Goal: Task Accomplishment & Management: Complete application form

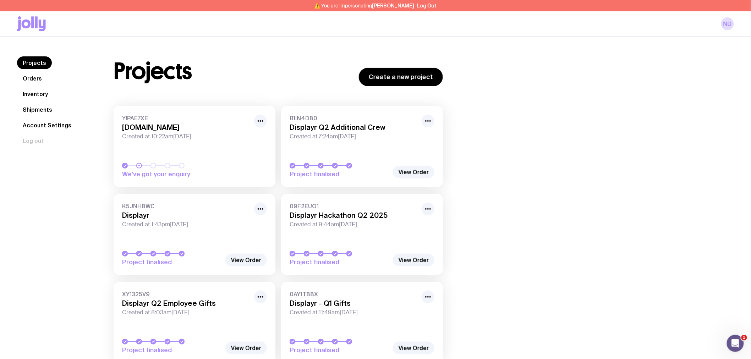
click at [34, 92] on link "Inventory" at bounding box center [35, 94] width 37 height 13
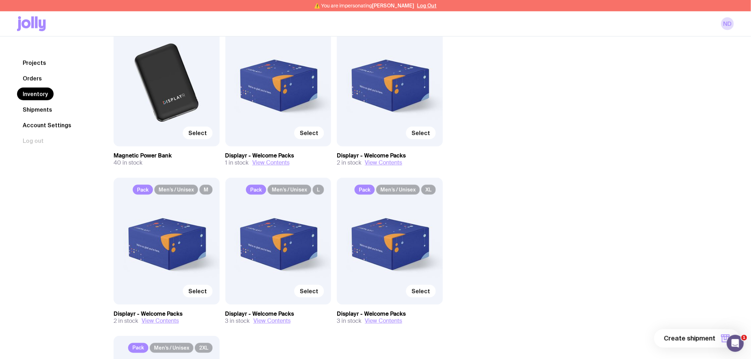
scroll to position [1386, 0]
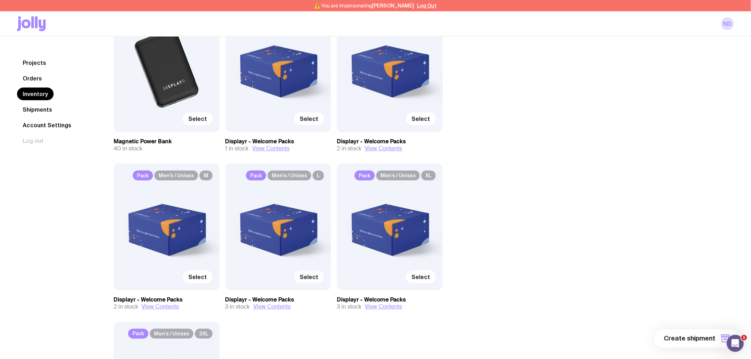
click at [310, 279] on span "Select" at bounding box center [309, 277] width 18 height 7
click at [0, 0] on input "Select" at bounding box center [0, 0] width 0 height 0
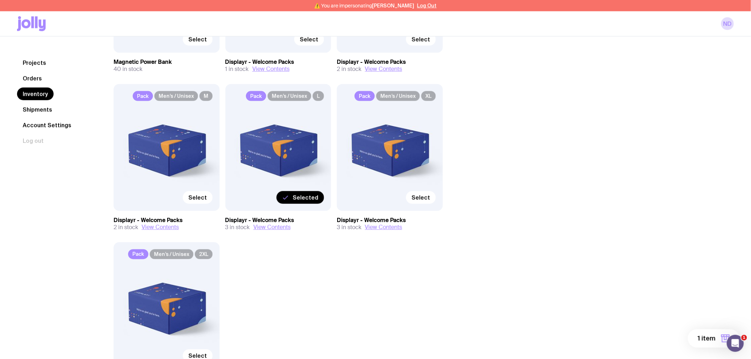
scroll to position [1425, 0]
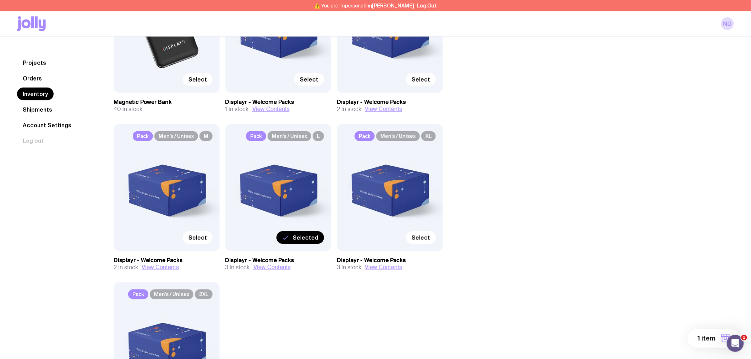
click at [712, 338] on span "1 item" at bounding box center [707, 338] width 18 height 9
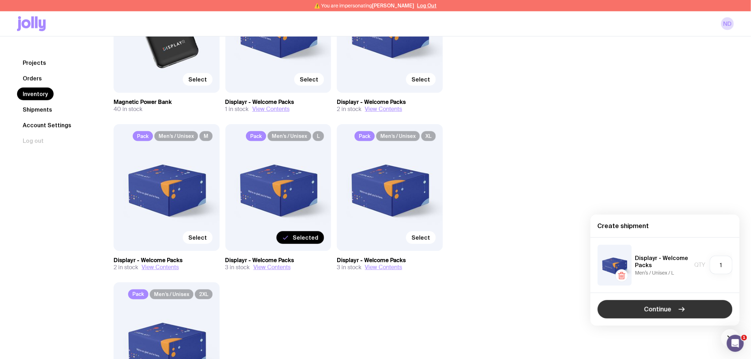
click at [657, 308] on span "Continue" at bounding box center [658, 309] width 27 height 9
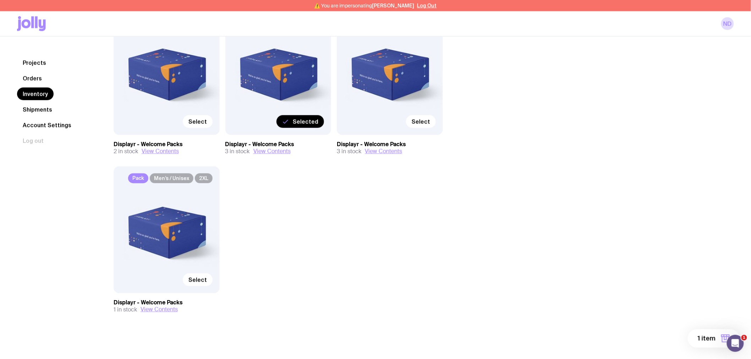
scroll to position [1543, 0]
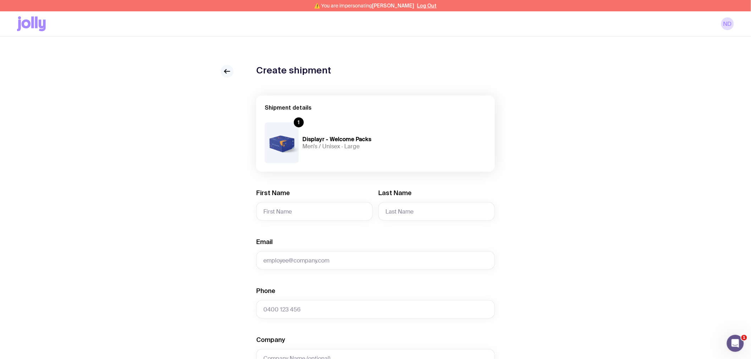
click at [226, 70] on icon at bounding box center [227, 71] width 9 height 9
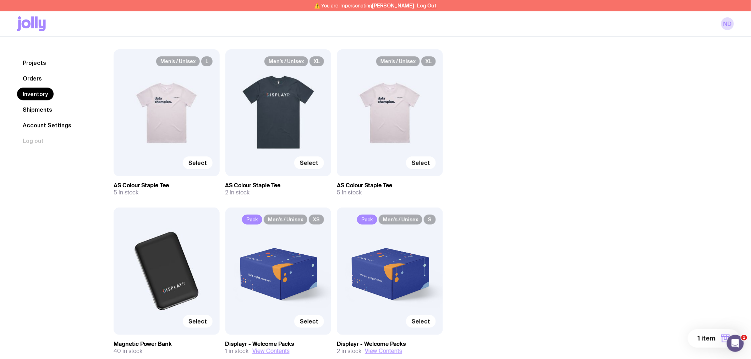
scroll to position [1380, 0]
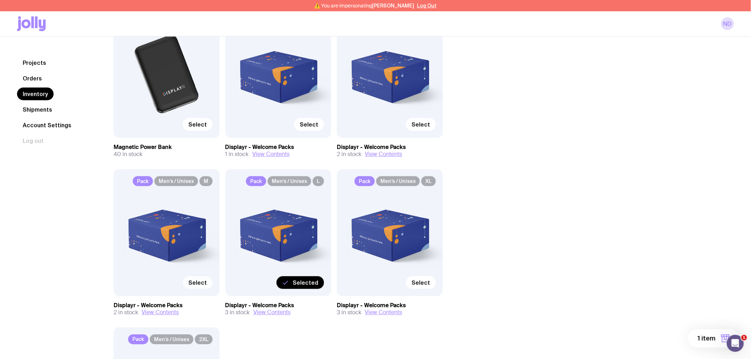
click at [193, 283] on span "Select" at bounding box center [197, 282] width 18 height 7
click at [0, 0] on input "Select" at bounding box center [0, 0] width 0 height 0
click at [711, 341] on span "2 items" at bounding box center [704, 338] width 23 height 9
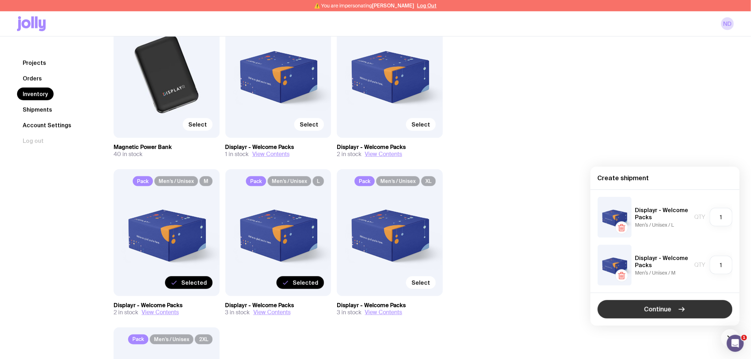
click at [651, 307] on span "Continue" at bounding box center [658, 309] width 27 height 9
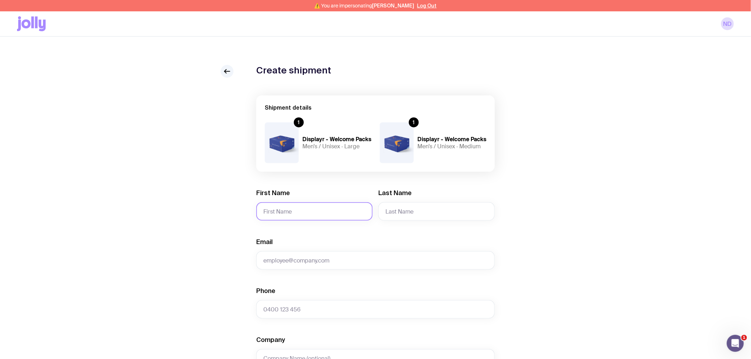
click at [284, 210] on input "First Name" at bounding box center [314, 211] width 116 height 18
paste input "[PERSON_NAME]"
type input "[PERSON_NAME]"
click at [397, 208] on input "Last Name" at bounding box center [436, 211] width 116 height 18
paste input "[PERSON_NAME]"
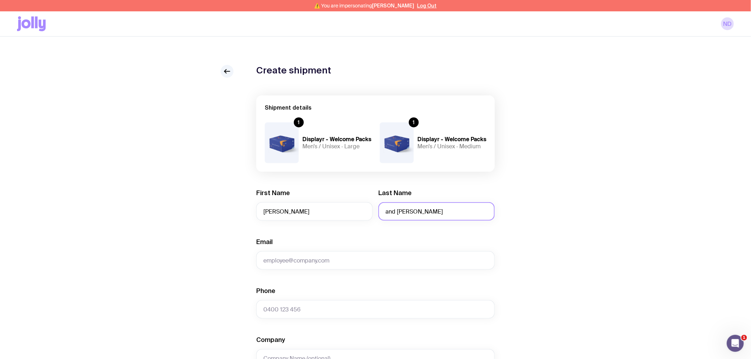
type input "and [PERSON_NAME]"
click at [211, 266] on div "Create shipment Shipment details 1 Displayr - Welcome Packs Men’s / Unisex · La…" at bounding box center [375, 335] width 717 height 540
click at [297, 261] on input "Email" at bounding box center [375, 260] width 239 height 18
type input "[EMAIL_ADDRESS][DOMAIN_NAME]"
click at [303, 307] on input "Phone" at bounding box center [375, 309] width 239 height 18
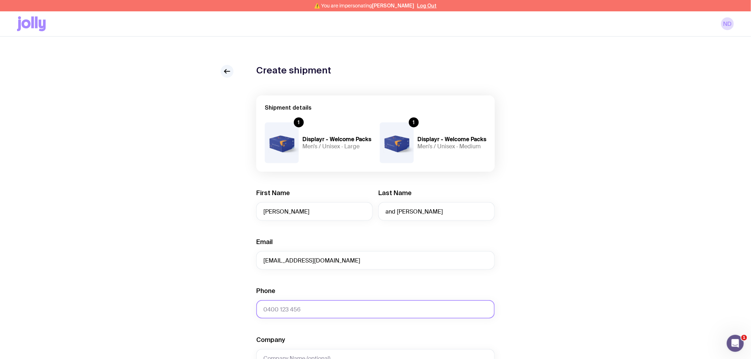
paste input "0410500218"
type input "0410500218"
click at [207, 309] on div "Create shipment Shipment details 1 Displayr - Welcome Packs Men’s / Unisex · La…" at bounding box center [375, 335] width 717 height 540
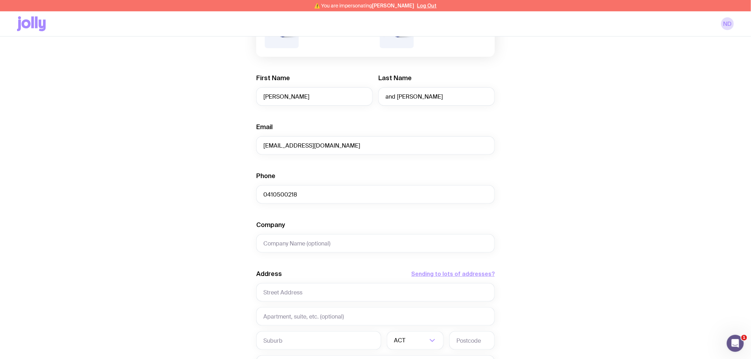
scroll to position [118, 0]
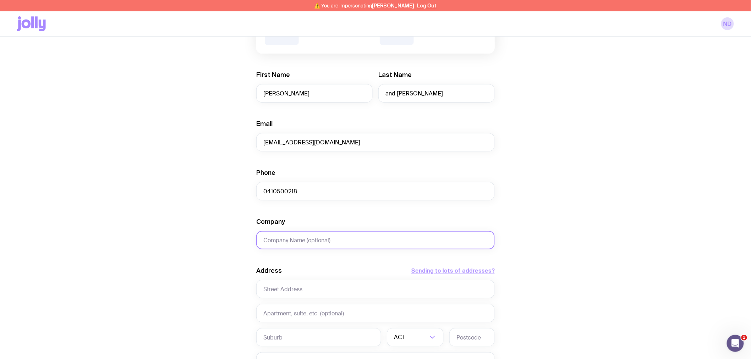
click at [308, 242] on input "Company" at bounding box center [375, 240] width 239 height 18
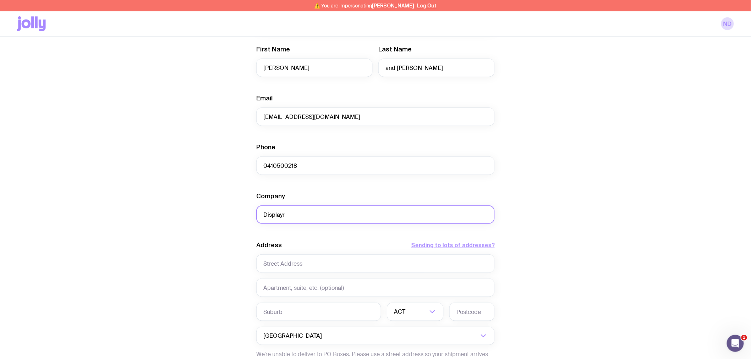
scroll to position [158, 0]
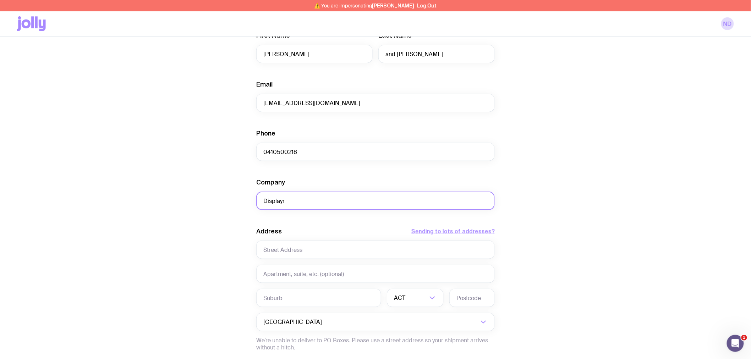
type input "Displayr"
click at [274, 253] on input "text" at bounding box center [375, 250] width 239 height 18
paste input "Level 1, [STREET_ADDRESS][PERSON_NAME]"
type input "Level 1, [STREET_ADDRESS][PERSON_NAME]"
click at [279, 294] on input "text" at bounding box center [318, 298] width 125 height 18
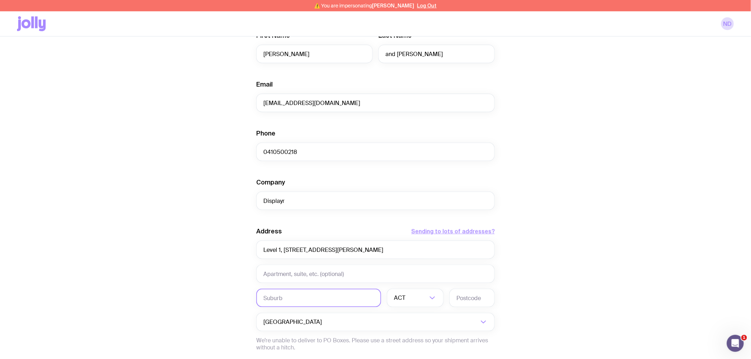
paste input "Pyrmont"
type input "Pyrmont"
click at [403, 297] on div "ACT" at bounding box center [407, 298] width 41 height 18
click at [406, 333] on li "[GEOGRAPHIC_DATA]" at bounding box center [415, 335] width 56 height 15
click at [465, 299] on input "text" at bounding box center [471, 298] width 45 height 18
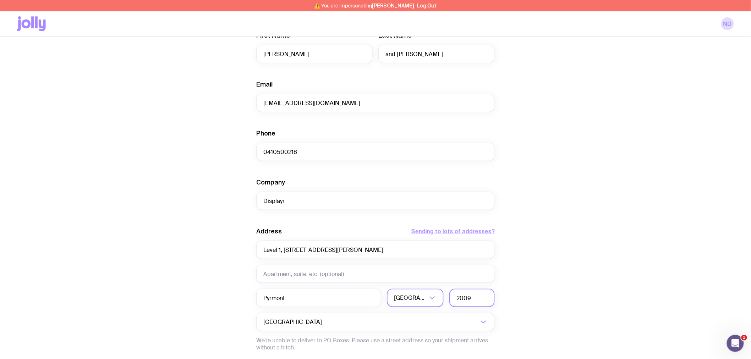
type input "2009"
click at [573, 253] on div "Create shipment Shipment details 1 Displayr - Welcome Packs Men’s / Unisex · La…" at bounding box center [375, 177] width 717 height 540
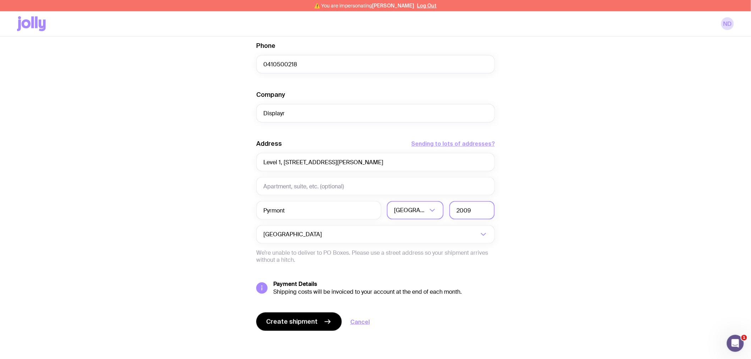
scroll to position [246, 0]
click at [293, 324] on span "Create shipment" at bounding box center [291, 321] width 51 height 9
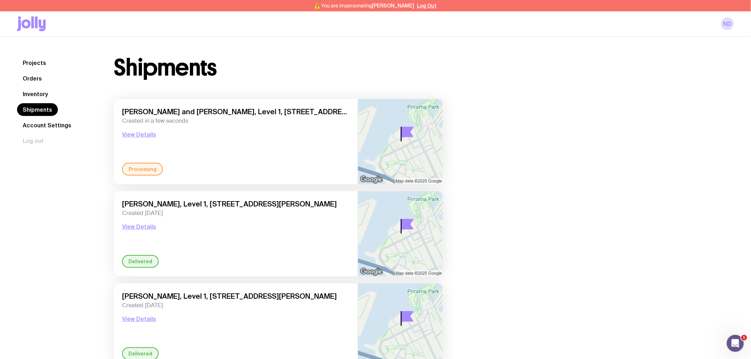
click at [38, 91] on link "Inventory" at bounding box center [35, 94] width 37 height 13
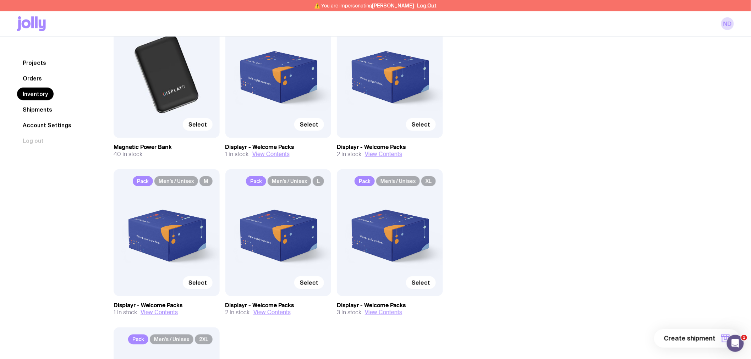
scroll to position [1459, 0]
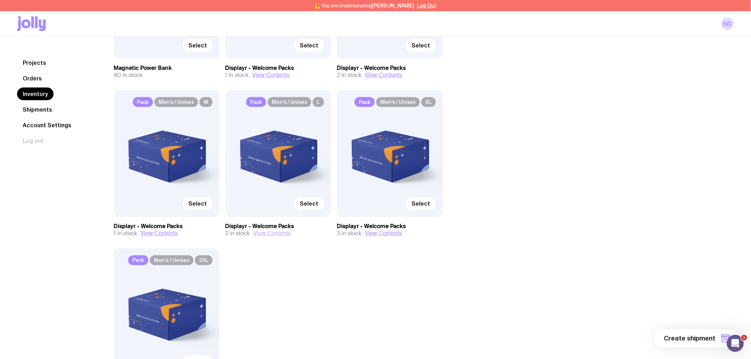
click at [264, 230] on button "View Contents" at bounding box center [271, 233] width 37 height 7
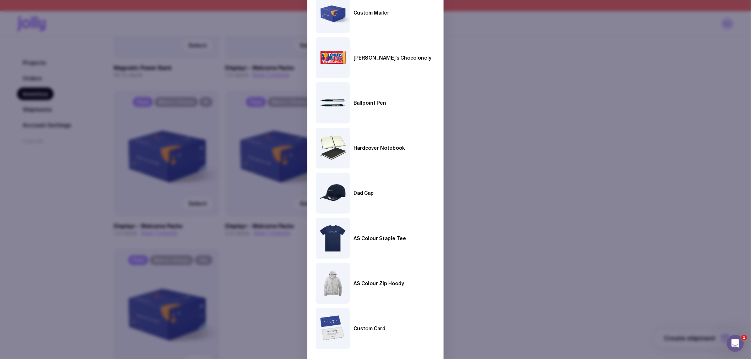
scroll to position [0, 0]
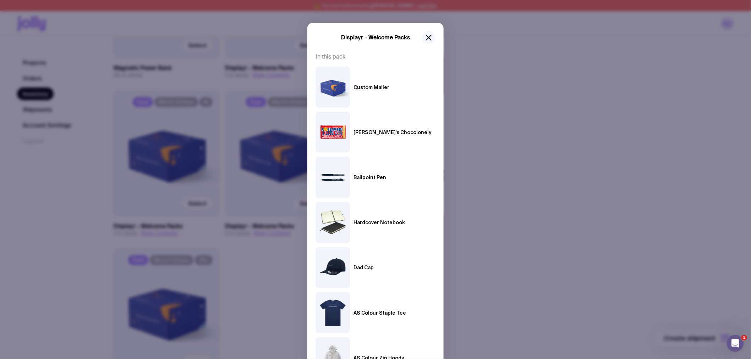
click at [428, 41] on icon "button" at bounding box center [429, 37] width 9 height 9
